Goal: Task Accomplishment & Management: Manage account settings

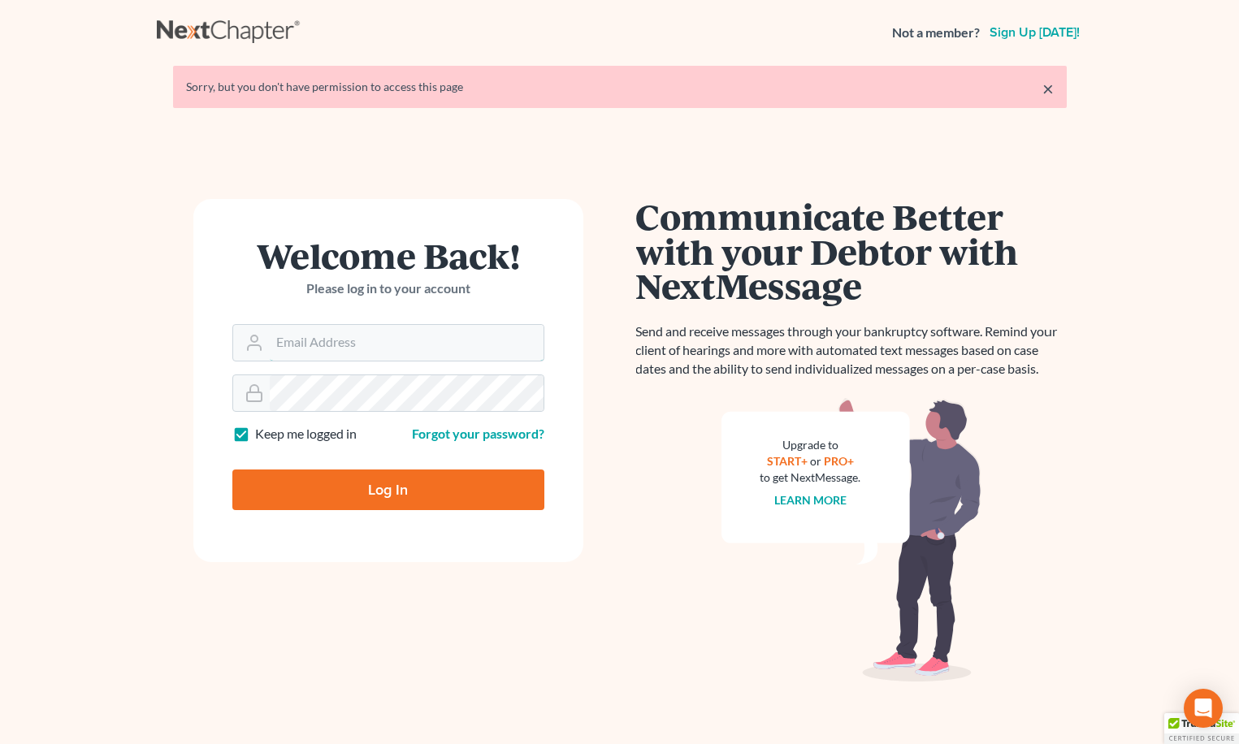
type input "[EMAIL_ADDRESS][DOMAIN_NAME]"
click at [341, 496] on input "Log In" at bounding box center [388, 490] width 312 height 41
type input "Thinking..."
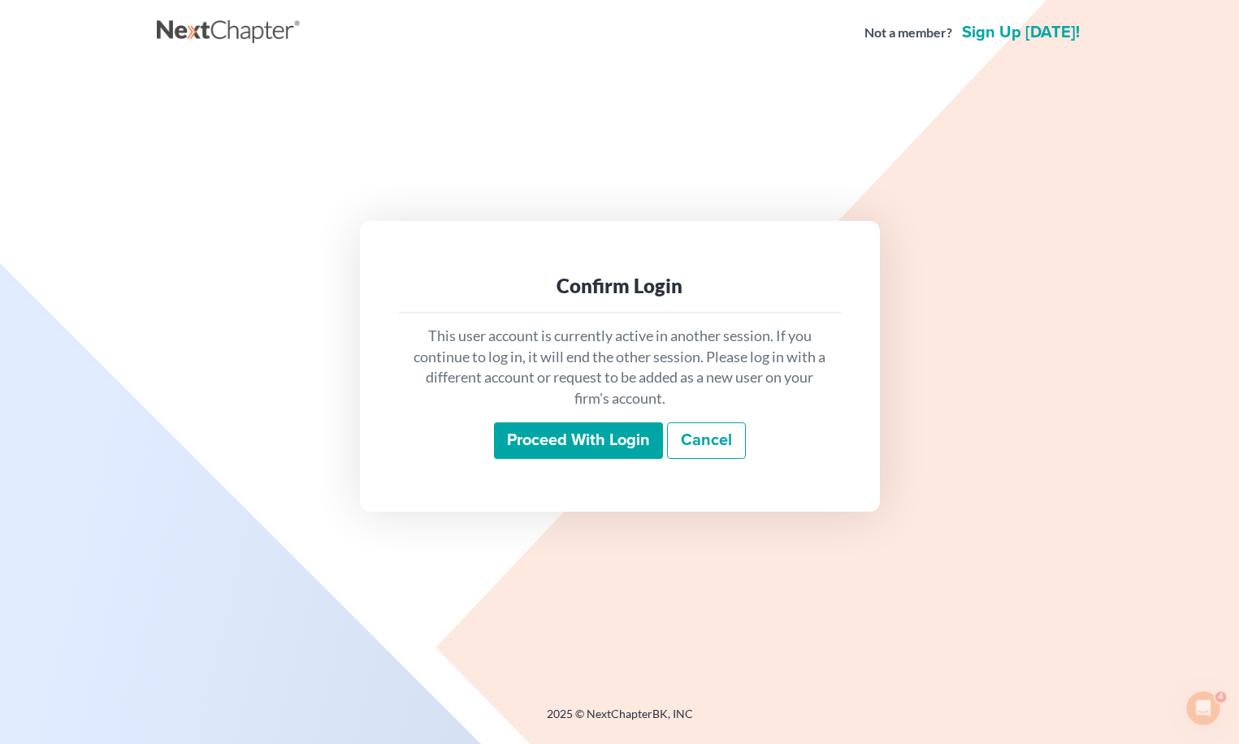
drag, startPoint x: 626, startPoint y: 451, endPoint x: 610, endPoint y: 451, distance: 15.4
click at [625, 451] on input "Proceed with login" at bounding box center [578, 441] width 169 height 37
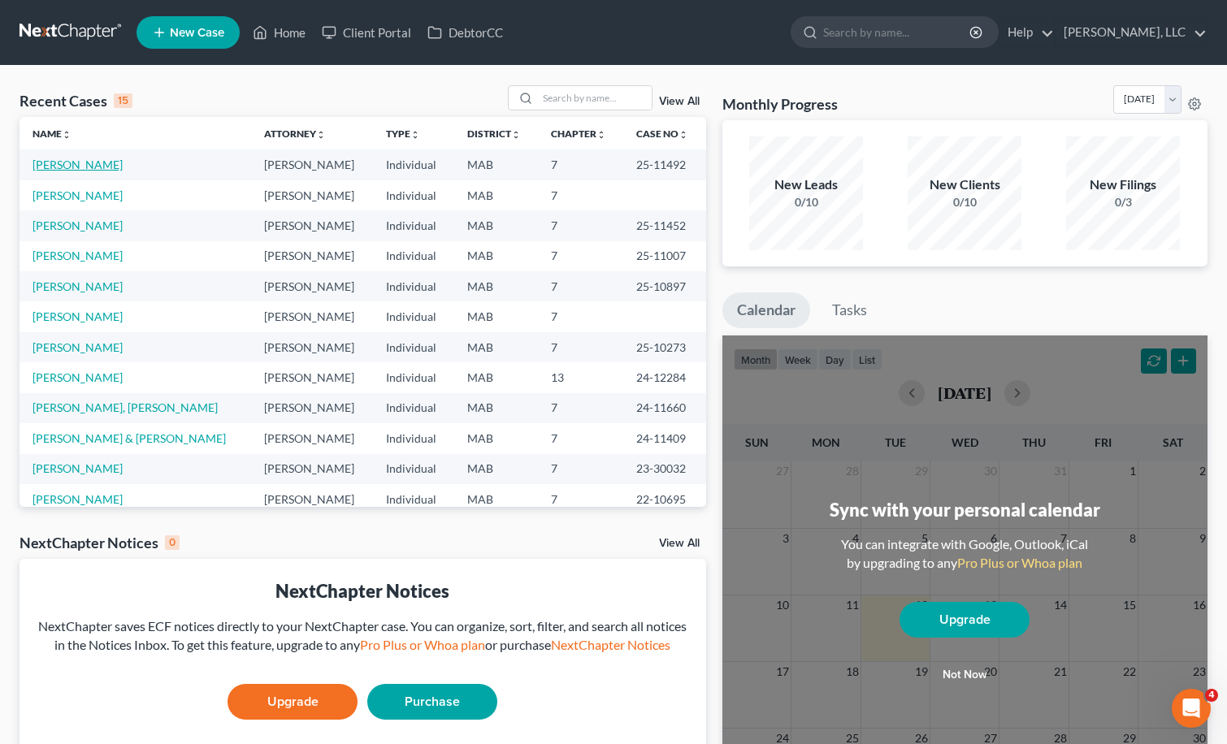
click at [107, 163] on link "Orphe, Wendell" at bounding box center [78, 165] width 90 height 14
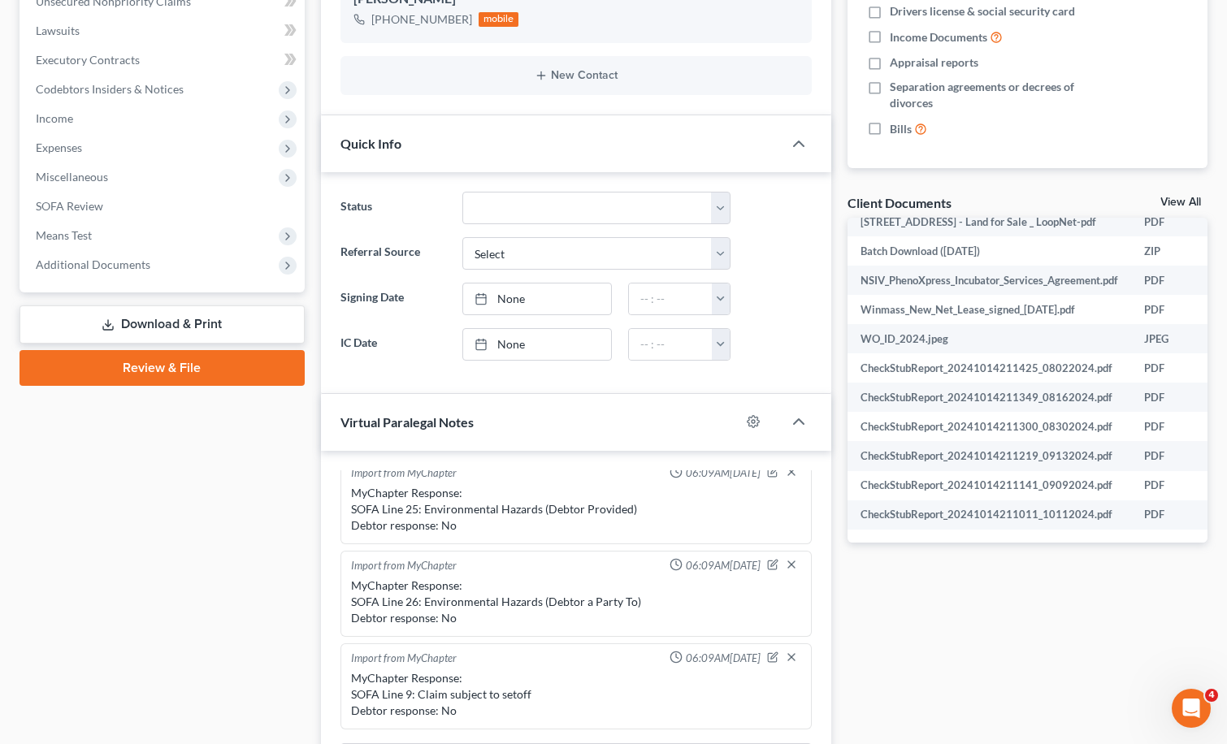
scroll to position [862, 0]
click at [1075, 509] on td "CheckStubReport_20241014211011_10112024.pdf" at bounding box center [990, 515] width 284 height 29
click at [1077, 509] on td "CheckStubReport_20241014211011_10112024.pdf" at bounding box center [990, 515] width 284 height 29
click at [1078, 509] on td "CheckStubReport_20241014211011_10112024.pdf" at bounding box center [990, 515] width 284 height 29
drag, startPoint x: 1078, startPoint y: 509, endPoint x: 1149, endPoint y: 508, distance: 71.5
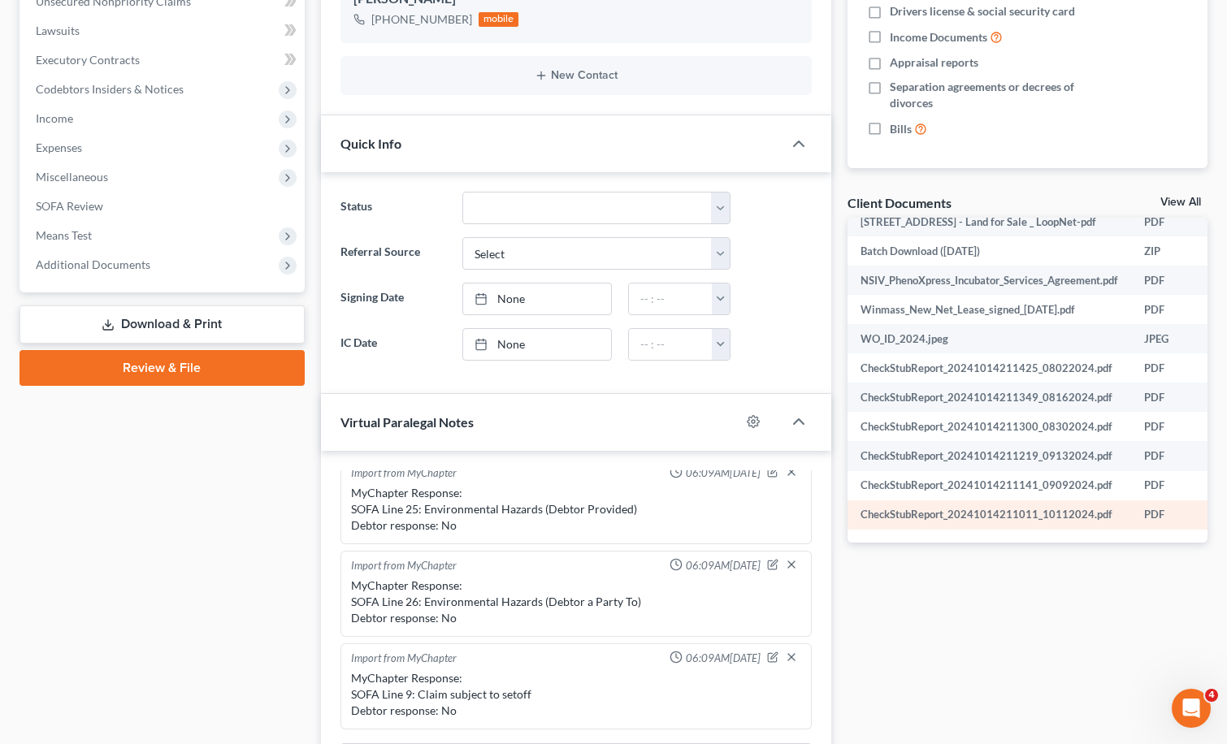
click at [1149, 508] on td "PDF" at bounding box center [1177, 515] width 92 height 29
click at [249, 325] on link "Download & Print" at bounding box center [162, 325] width 285 height 38
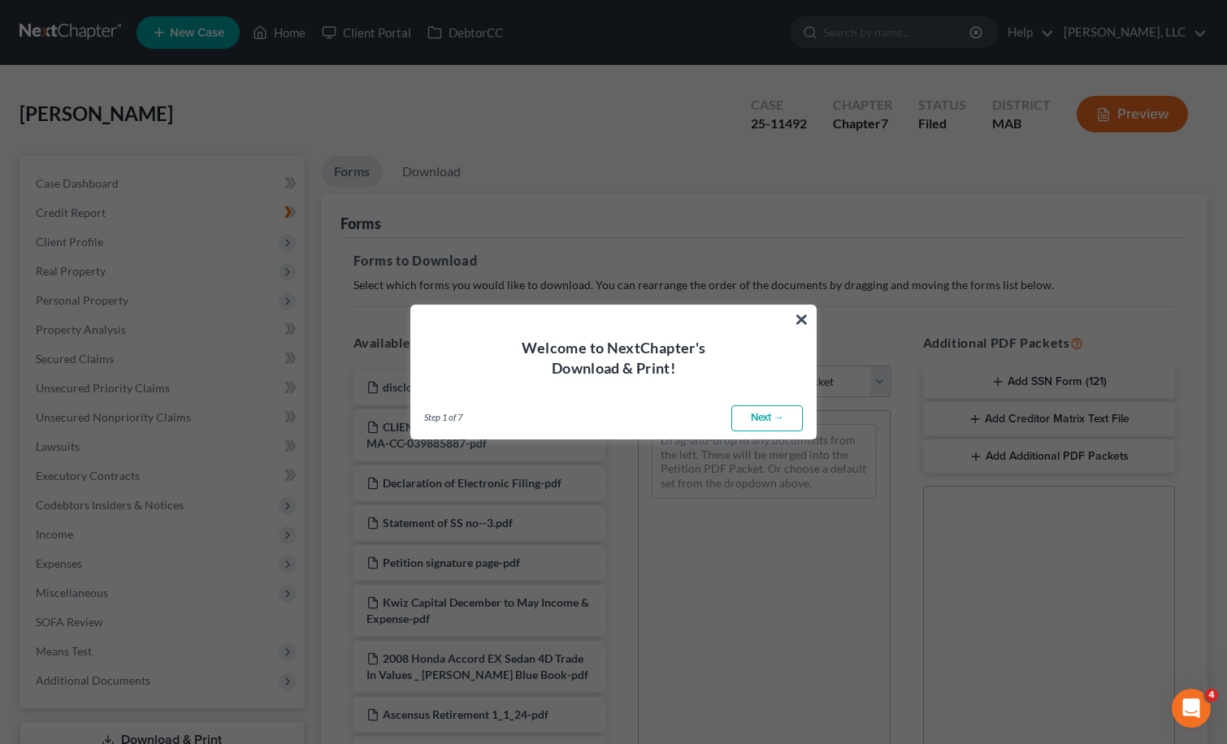
click at [784, 418] on link "Next →" at bounding box center [767, 418] width 72 height 26
select select "0"
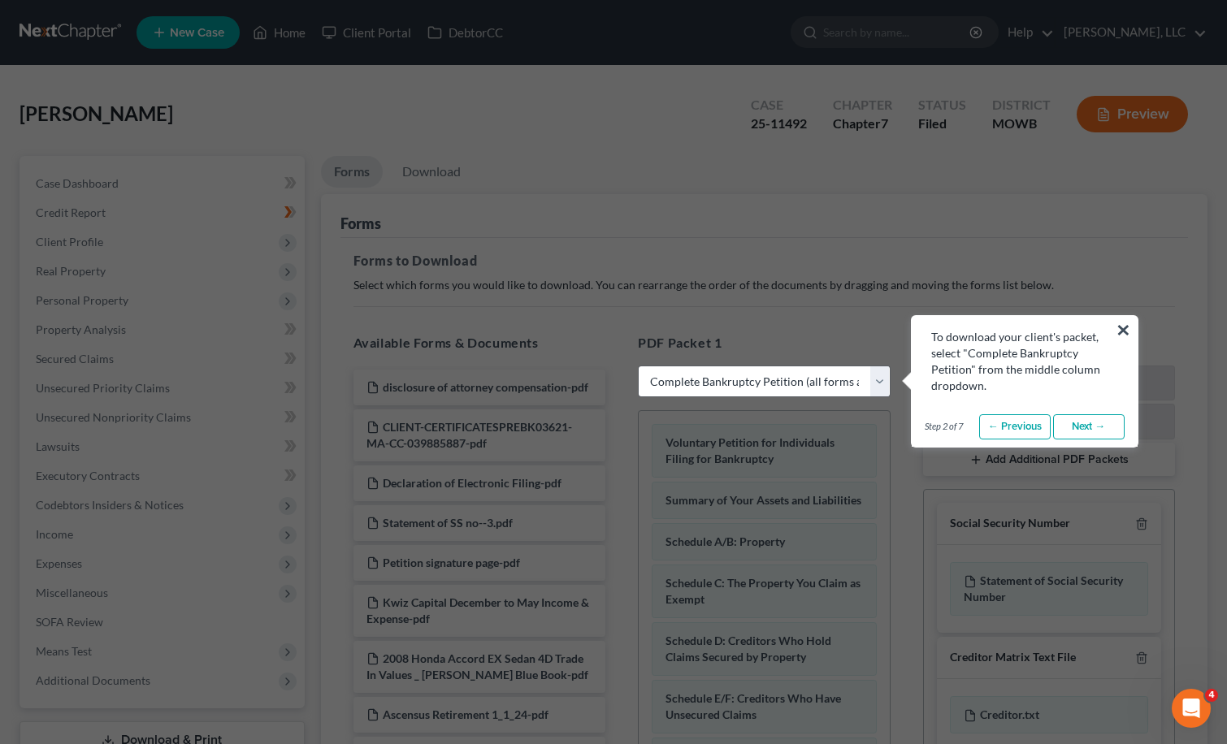
click at [1112, 327] on div "To download your client's packet, select "Complete Bankruptcy Petition" from th…" at bounding box center [1025, 355] width 226 height 78
click at [1118, 327] on button "×" at bounding box center [1123, 330] width 15 height 26
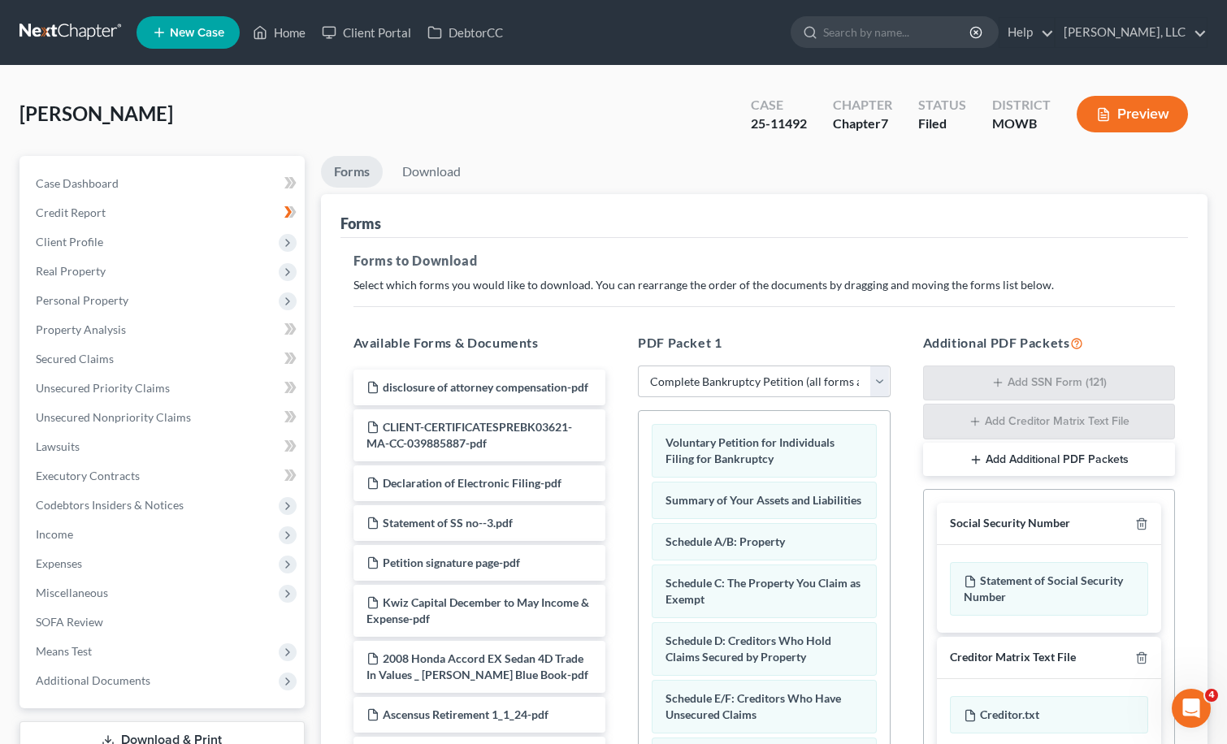
click at [1189, 499] on div "Additional PDF Packets Add SSN Form (121) Add Creditor Matrix Text File Add Add…" at bounding box center [1049, 596] width 285 height 553
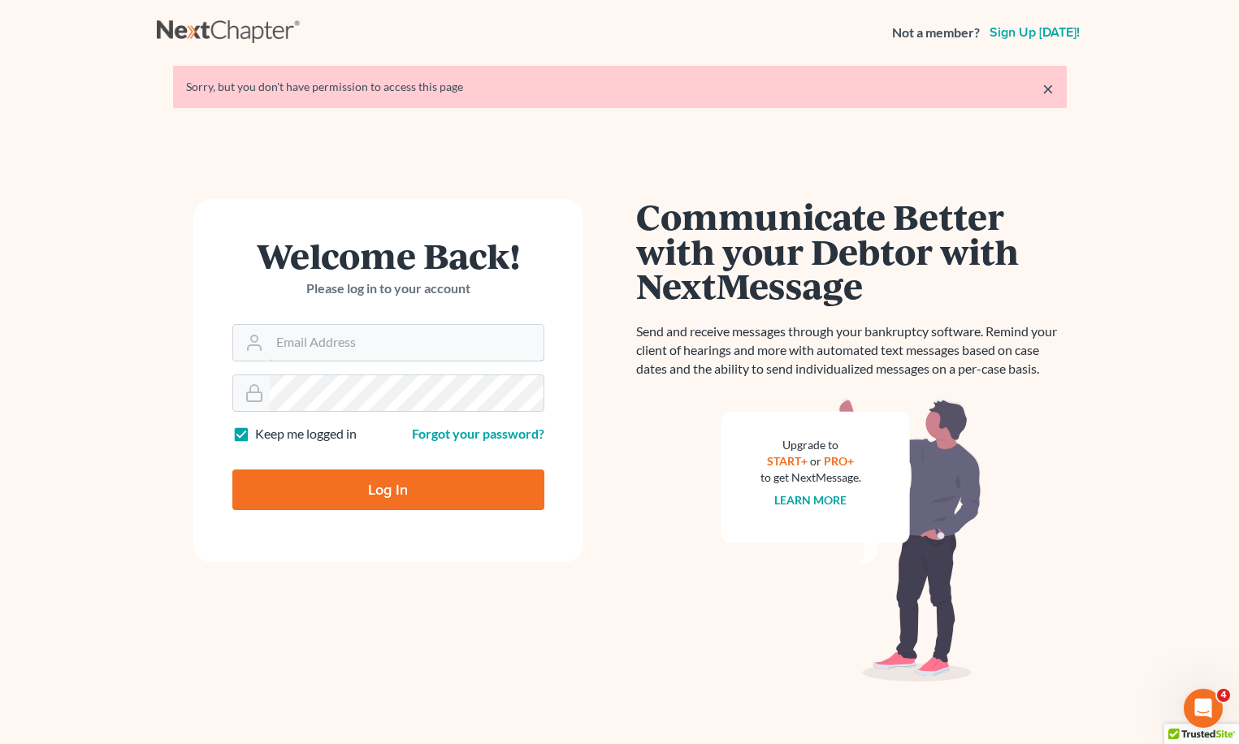
type input "[EMAIL_ADDRESS][DOMAIN_NAME]"
click at [374, 480] on input "Log In" at bounding box center [388, 490] width 312 height 41
type input "Thinking..."
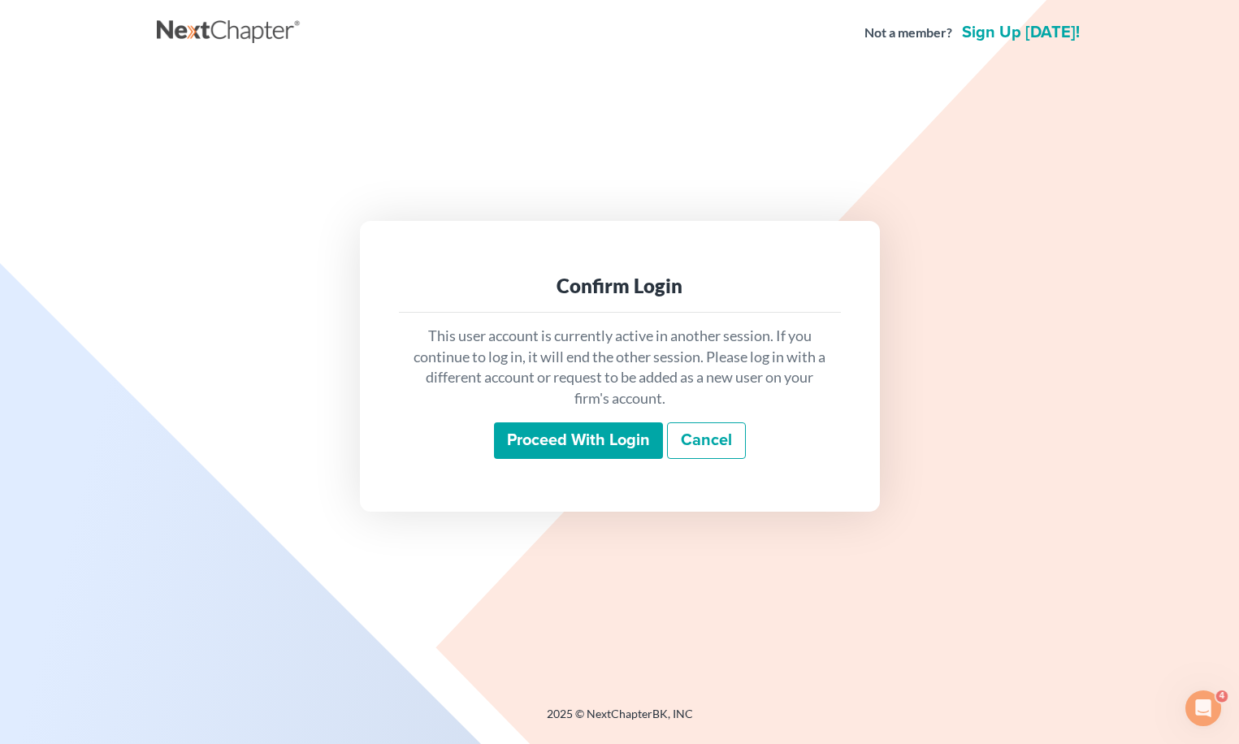
click at [617, 434] on input "Proceed with login" at bounding box center [578, 441] width 169 height 37
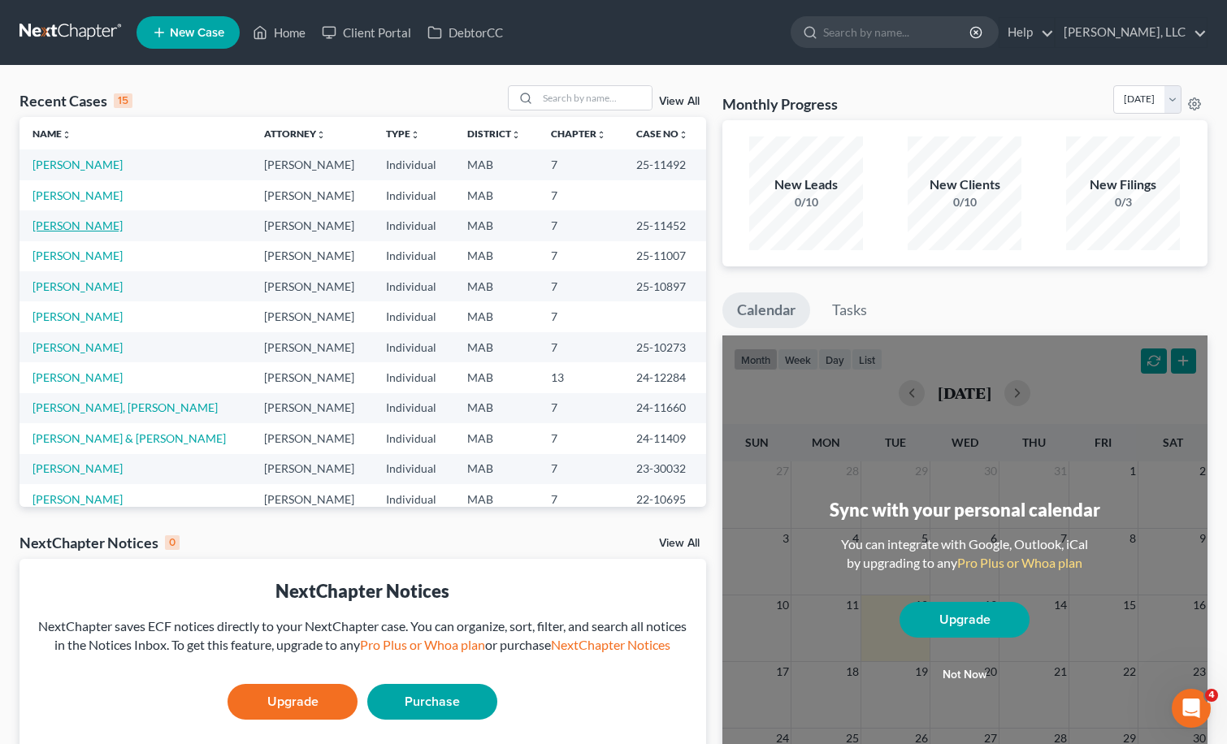
click at [100, 224] on link "[PERSON_NAME]" at bounding box center [78, 226] width 90 height 14
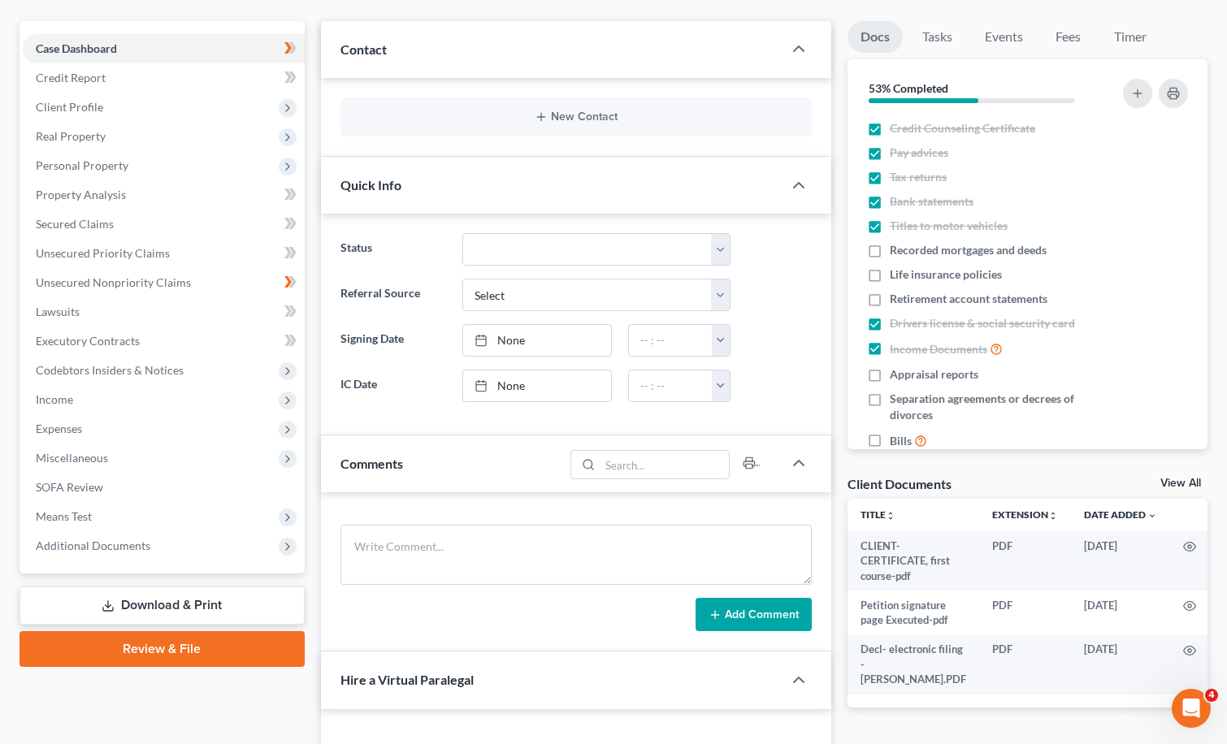
scroll to position [130, 0]
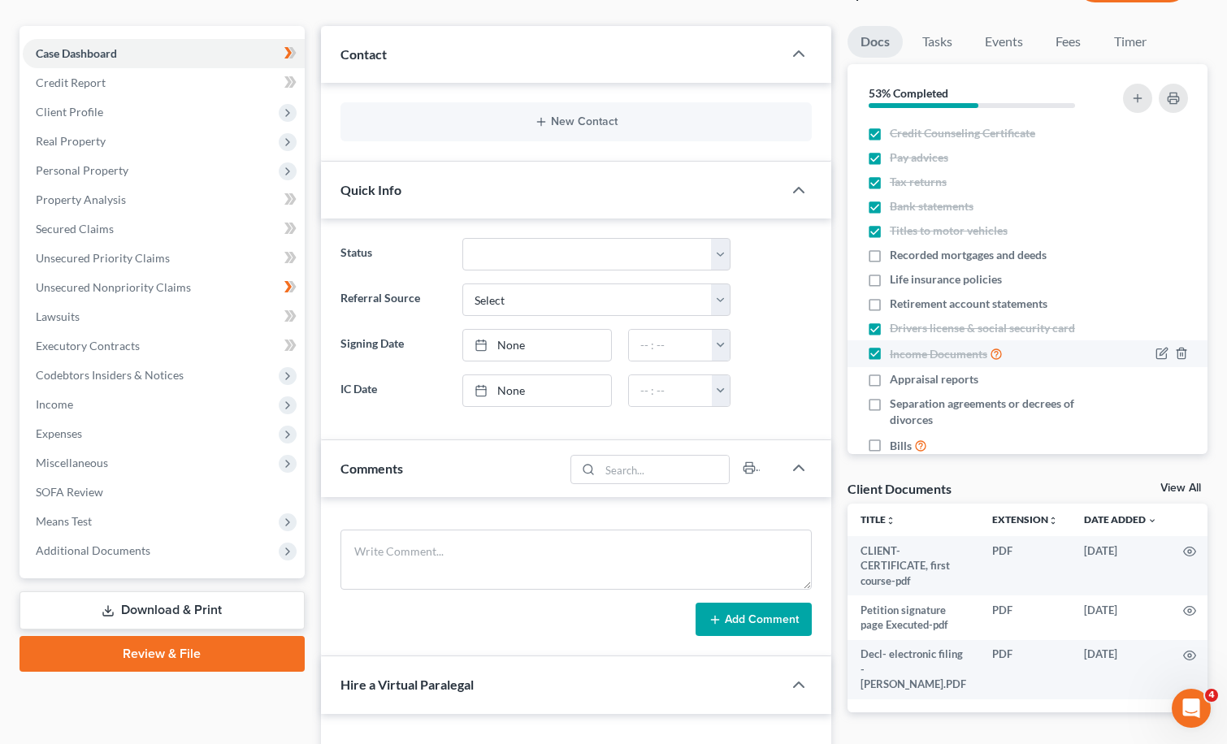
click at [890, 346] on label "Income Documents" at bounding box center [946, 354] width 113 height 19
click at [896, 346] on input "Income Documents" at bounding box center [901, 350] width 11 height 11
checkbox input "false"
drag, startPoint x: 878, startPoint y: 330, endPoint x: 876, endPoint y: 297, distance: 32.5
click at [890, 329] on label "Drivers license & social security card" at bounding box center [982, 328] width 185 height 16
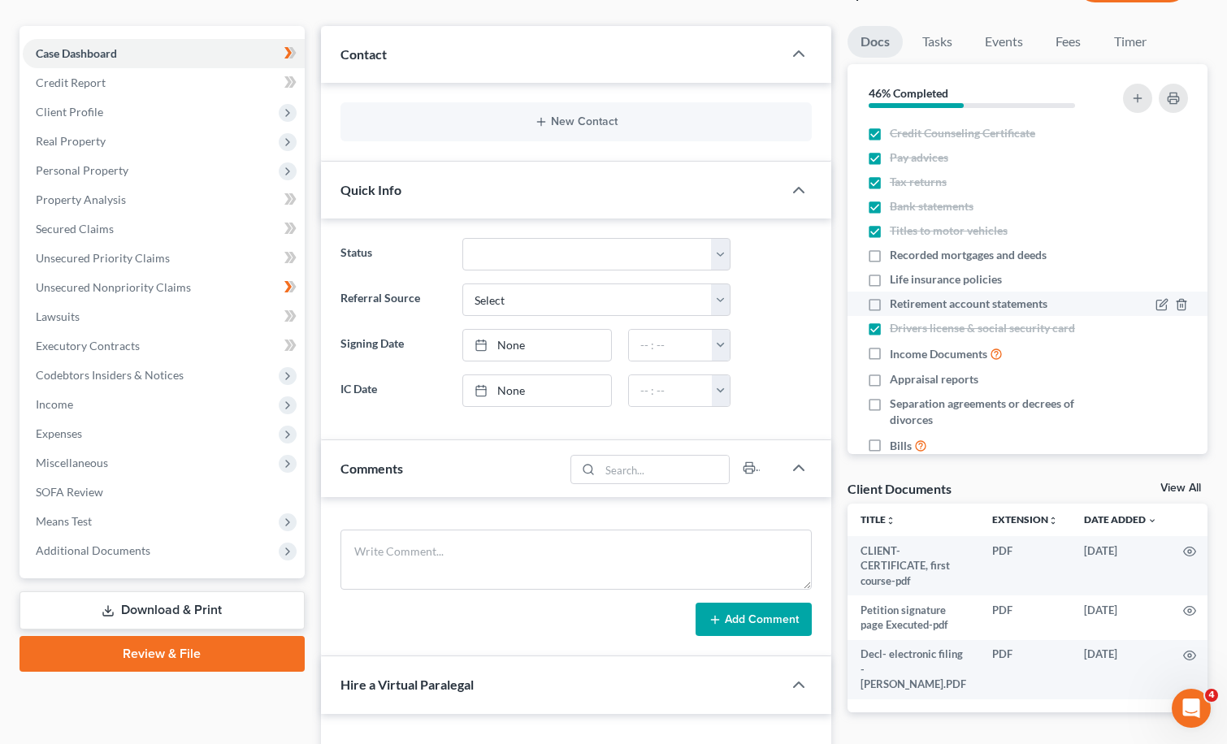
click at [896, 329] on input "Drivers license & social security card" at bounding box center [901, 325] width 11 height 11
checkbox input "false"
click at [890, 228] on label "Titles to motor vehicles" at bounding box center [949, 231] width 118 height 16
click at [896, 228] on input "Titles to motor vehicles" at bounding box center [901, 228] width 11 height 11
checkbox input "false"
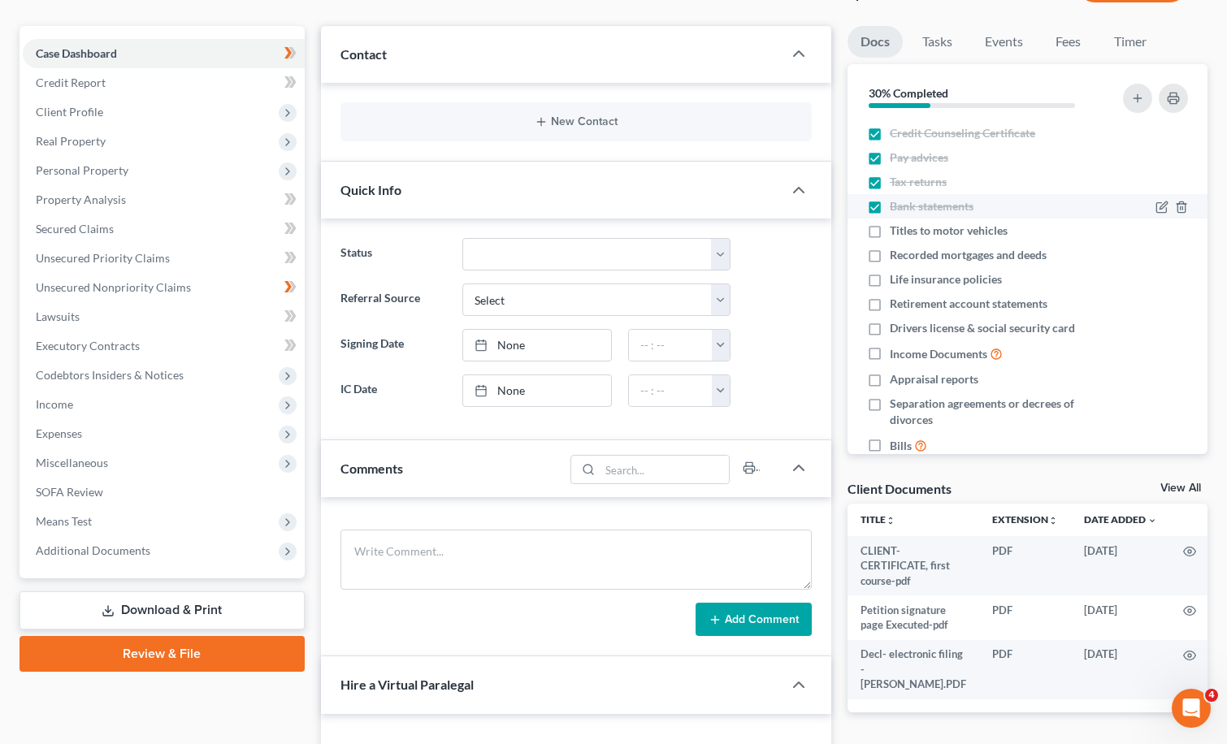
click at [890, 208] on label "Bank statements" at bounding box center [932, 206] width 84 height 16
click at [896, 208] on input "Bank statements" at bounding box center [901, 203] width 11 height 11
checkbox input "false"
click at [890, 176] on label "Tax returns" at bounding box center [918, 182] width 57 height 16
click at [896, 176] on input "Tax returns" at bounding box center [901, 179] width 11 height 11
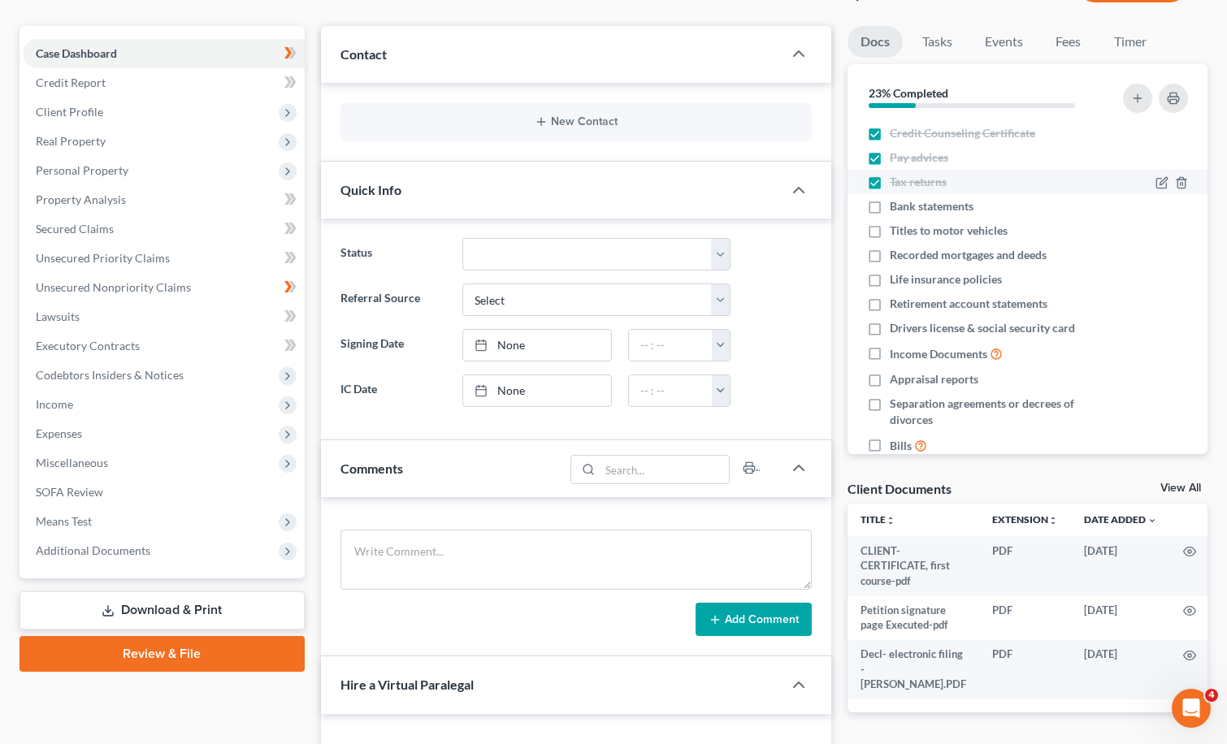
checkbox input "false"
click at [890, 151] on label "Pay advices" at bounding box center [919, 158] width 59 height 16
click at [896, 151] on input "Pay advices" at bounding box center [901, 155] width 11 height 11
checkbox input "false"
click at [890, 125] on label "Credit Counseling Certificate" at bounding box center [962, 133] width 145 height 16
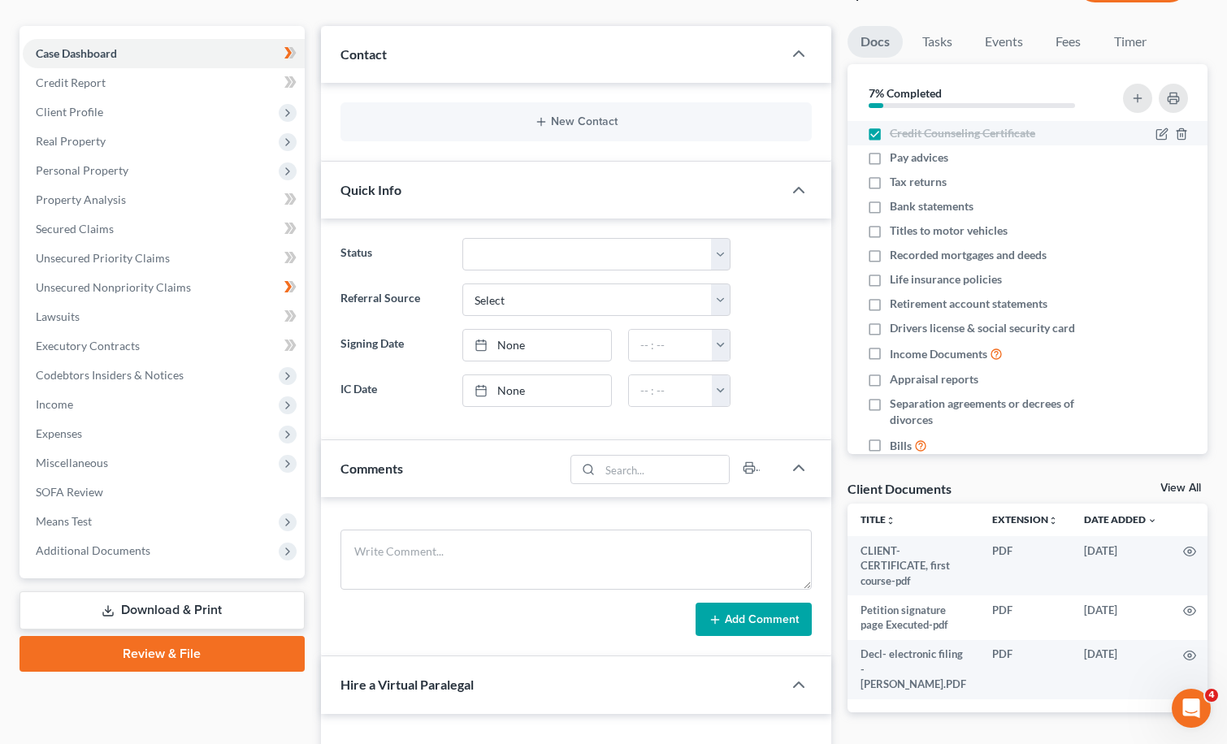
click at [896, 125] on input "Credit Counseling Certificate" at bounding box center [901, 130] width 11 height 11
checkbox input "false"
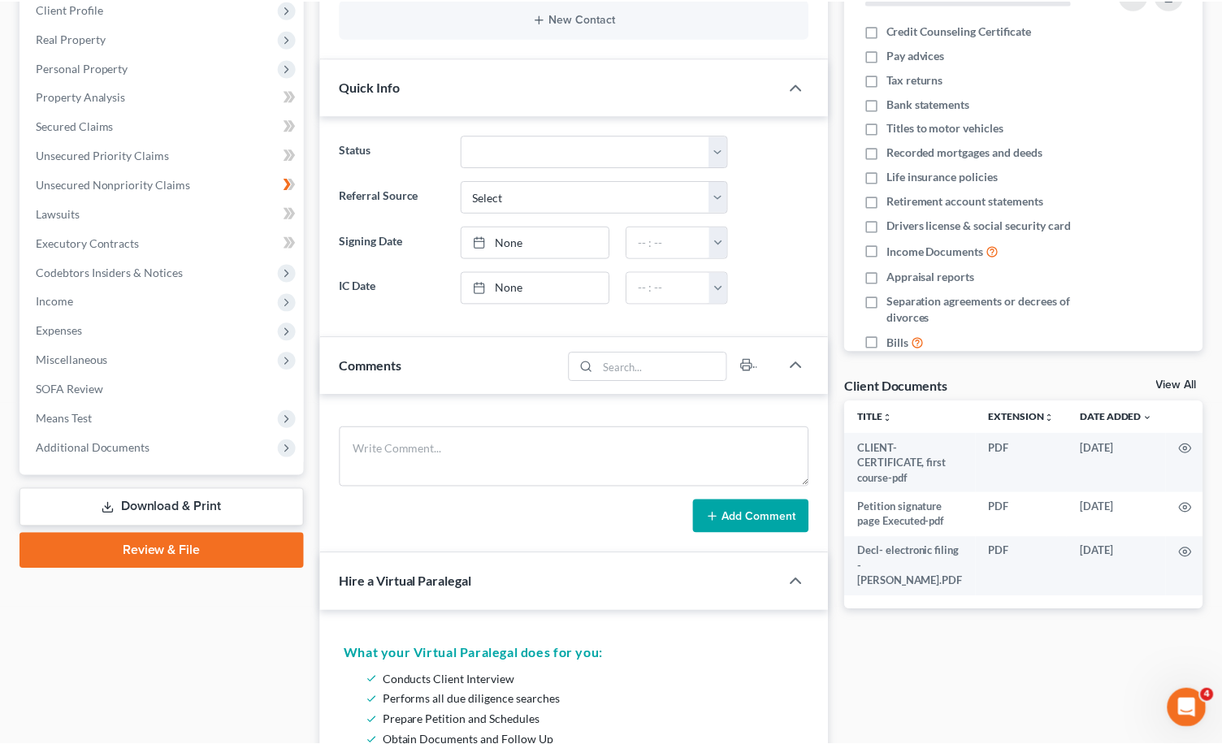
scroll to position [0, 0]
